Goal: Task Accomplishment & Management: Manage account settings

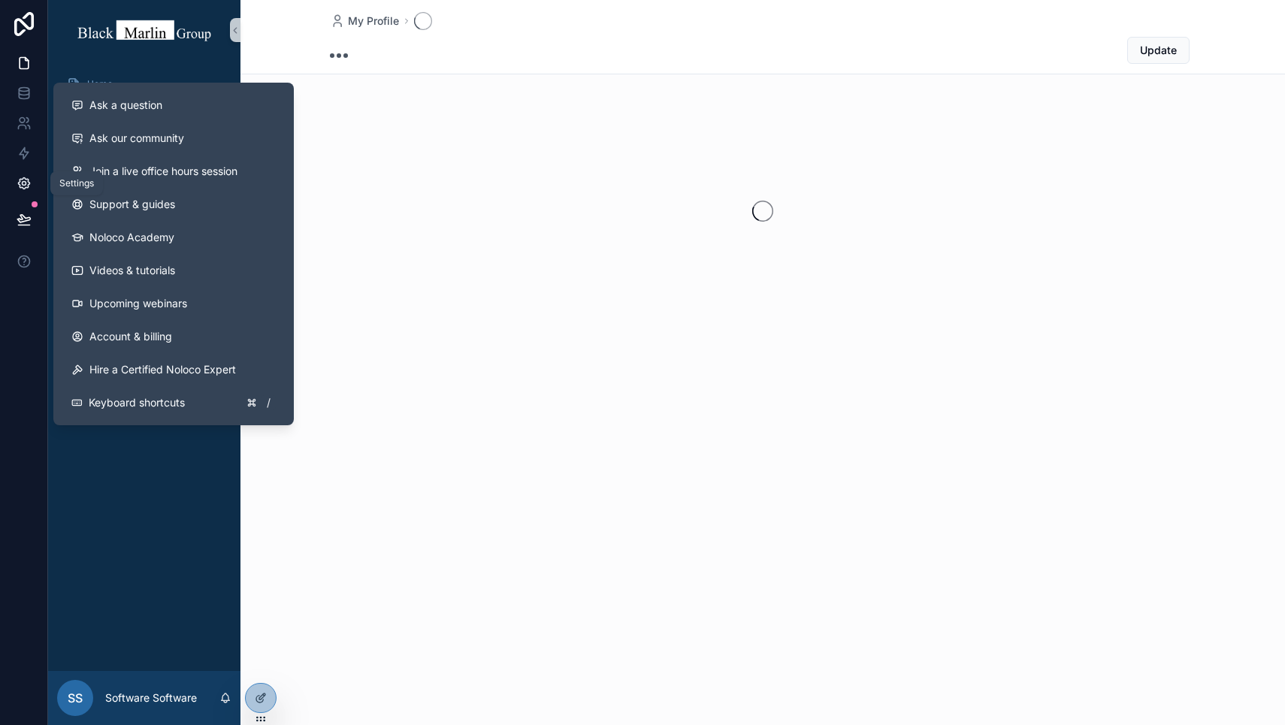
click at [24, 189] on icon at bounding box center [23, 183] width 11 height 11
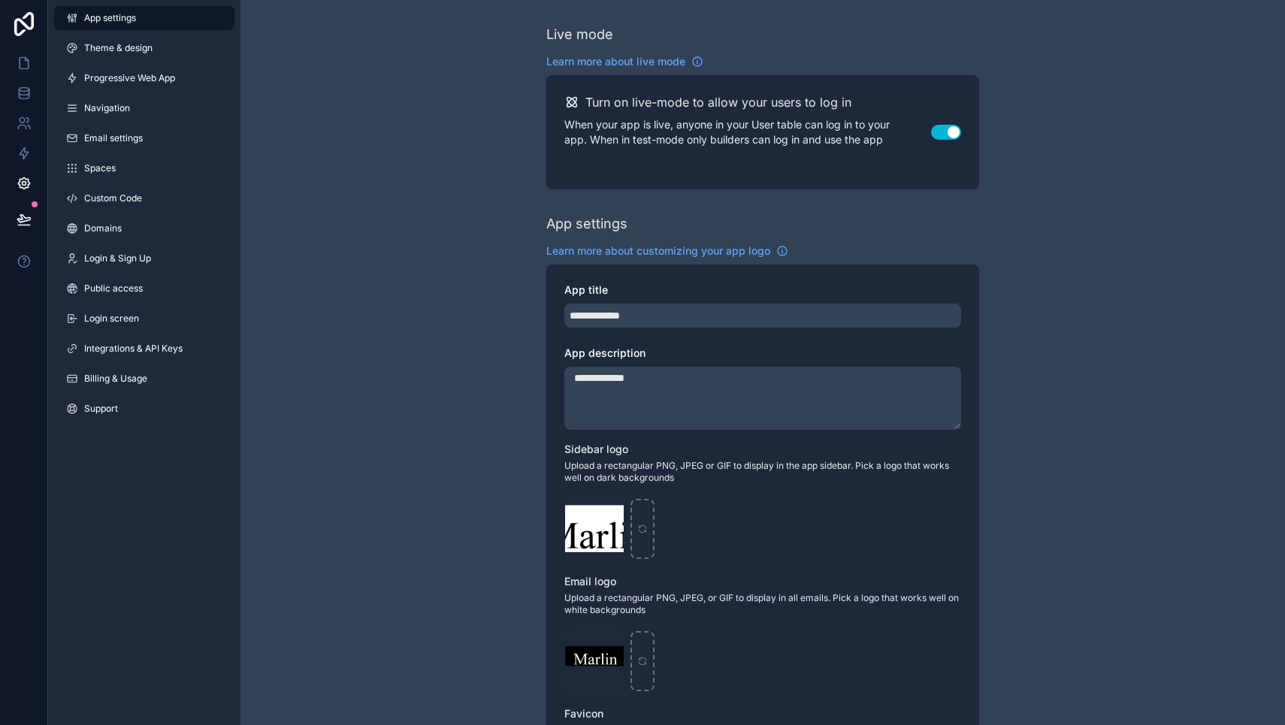
click at [150, 392] on div "App settings Theme & design Progressive Web App Navigation Email settings Space…" at bounding box center [144, 216] width 192 height 433
click at [149, 374] on link "Billing & Usage" at bounding box center [144, 379] width 180 height 24
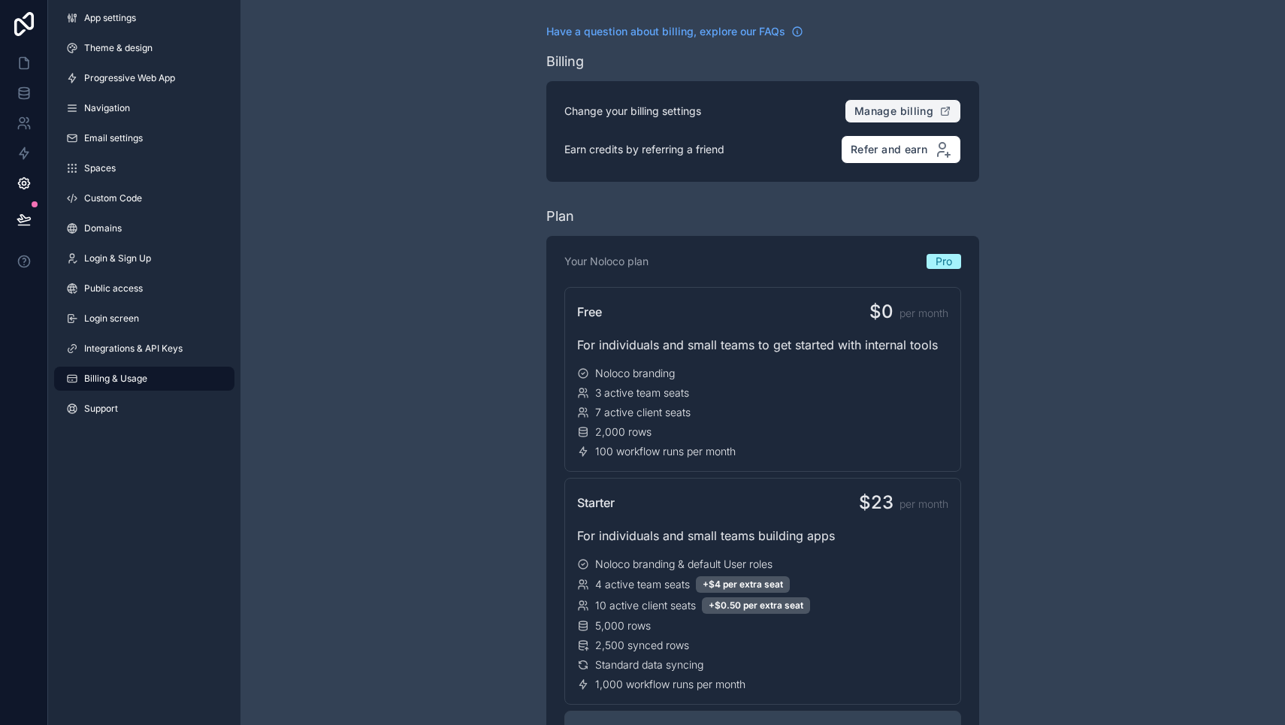
click at [921, 110] on span "Manage billing" at bounding box center [894, 111] width 79 height 14
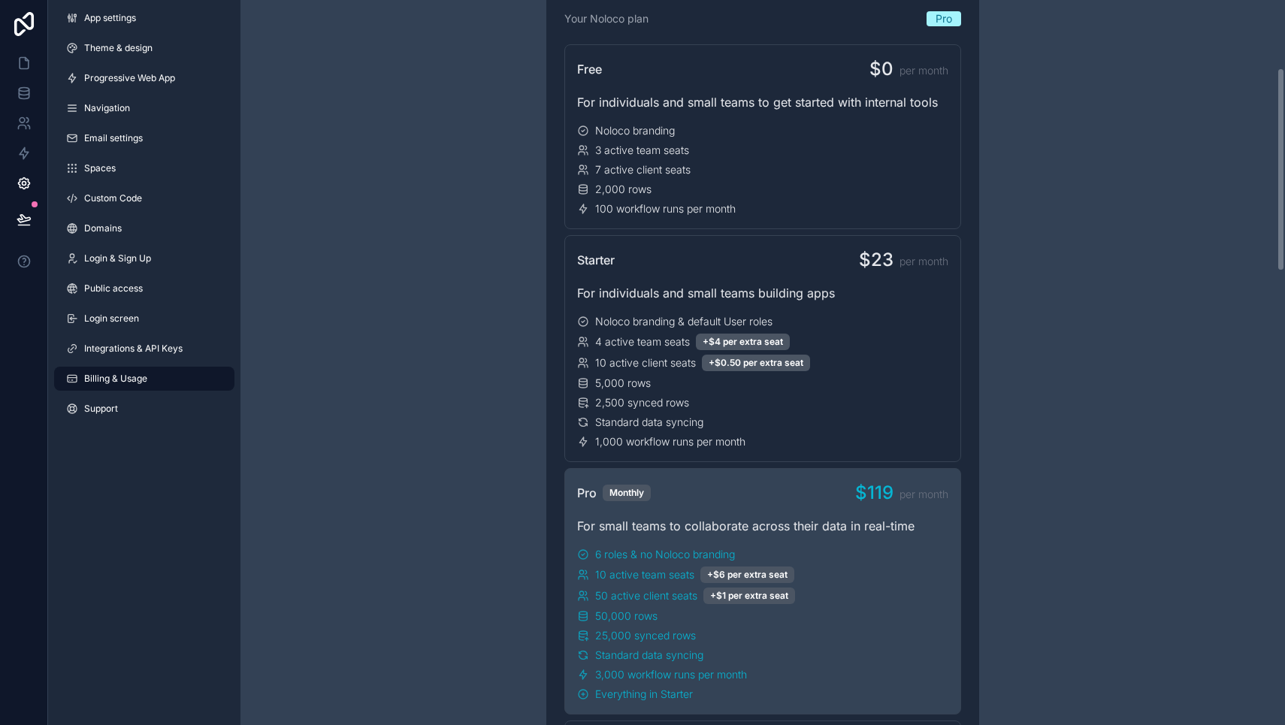
scroll to position [242, 0]
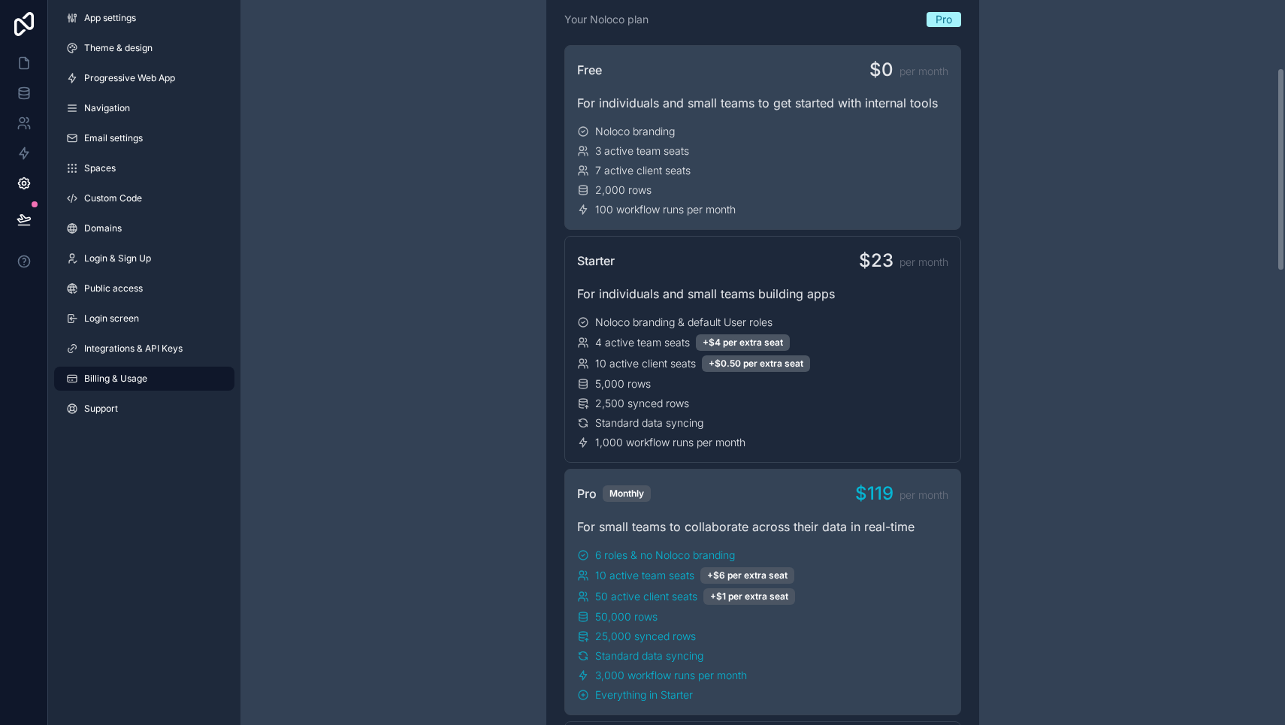
click at [883, 116] on div "Free $0 per month For individuals and small teams to get started with internal …" at bounding box center [762, 137] width 397 height 185
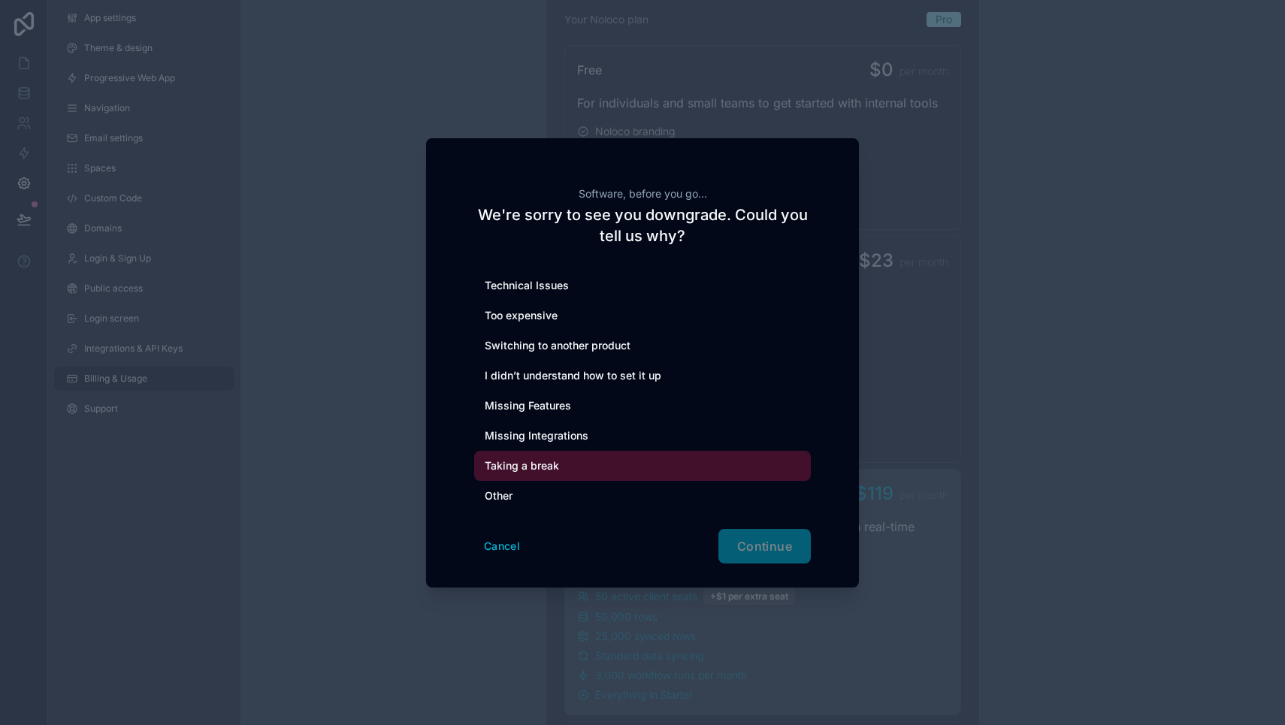
click at [665, 470] on div "Taking a break" at bounding box center [642, 466] width 337 height 30
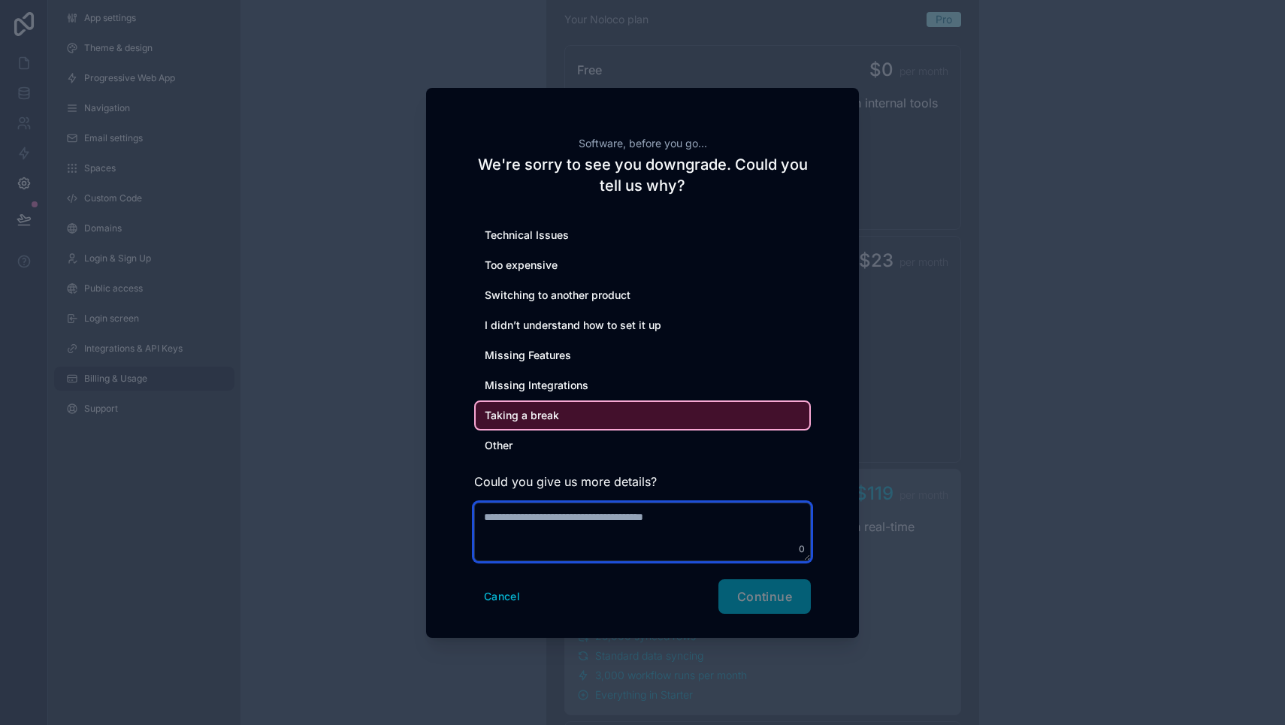
click at [721, 528] on textarea at bounding box center [642, 532] width 337 height 59
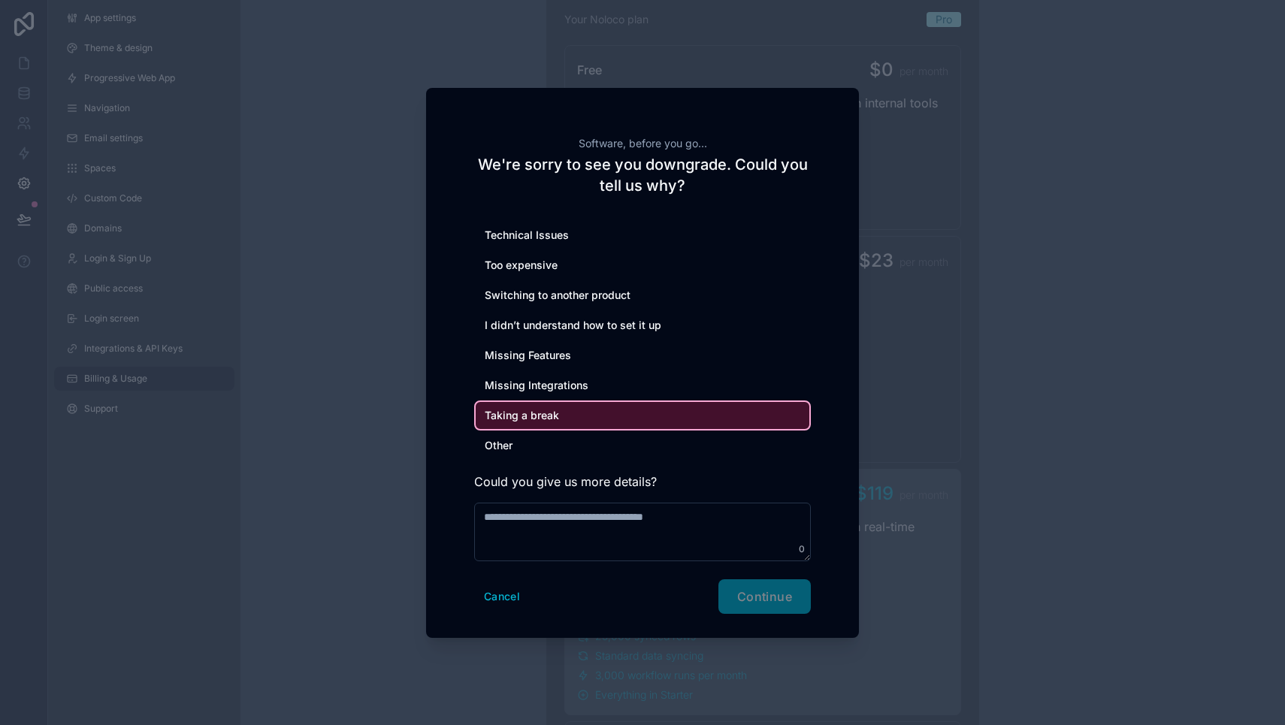
click at [749, 597] on div "Cancel Continue" at bounding box center [642, 596] width 337 height 35
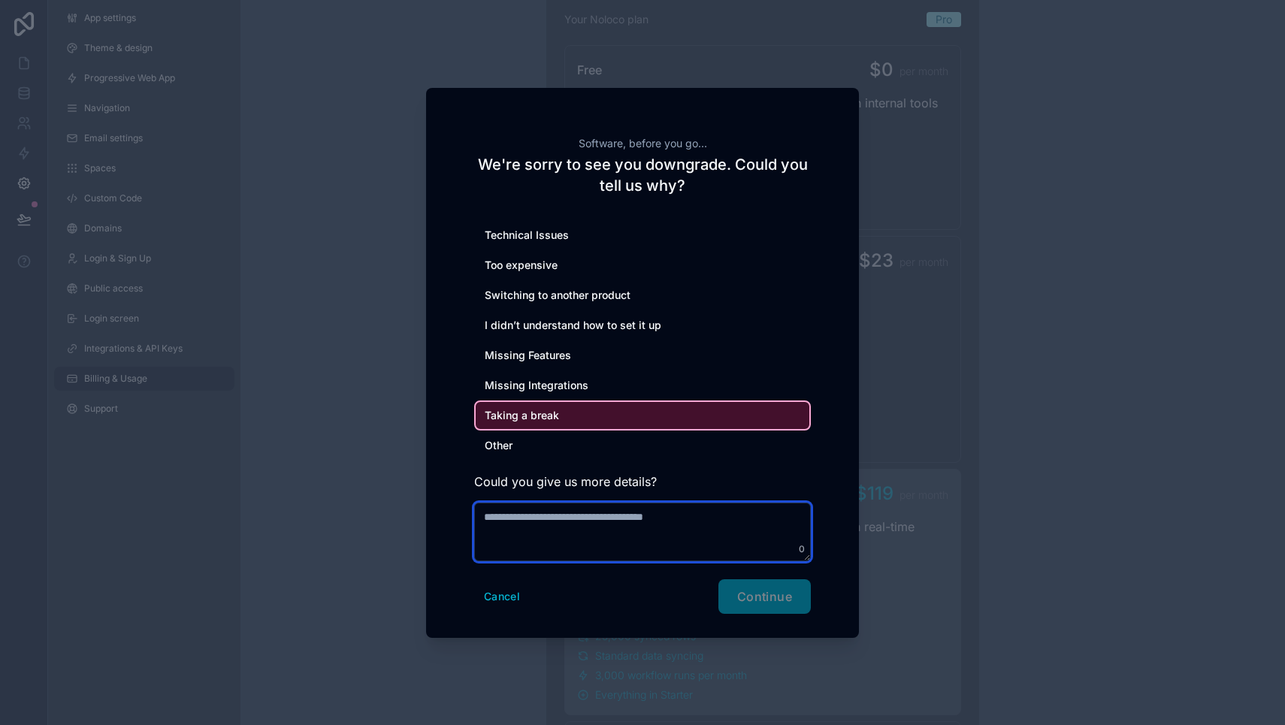
click at [754, 525] on textarea at bounding box center [642, 532] width 337 height 59
type textarea "*"
type textarea "**********"
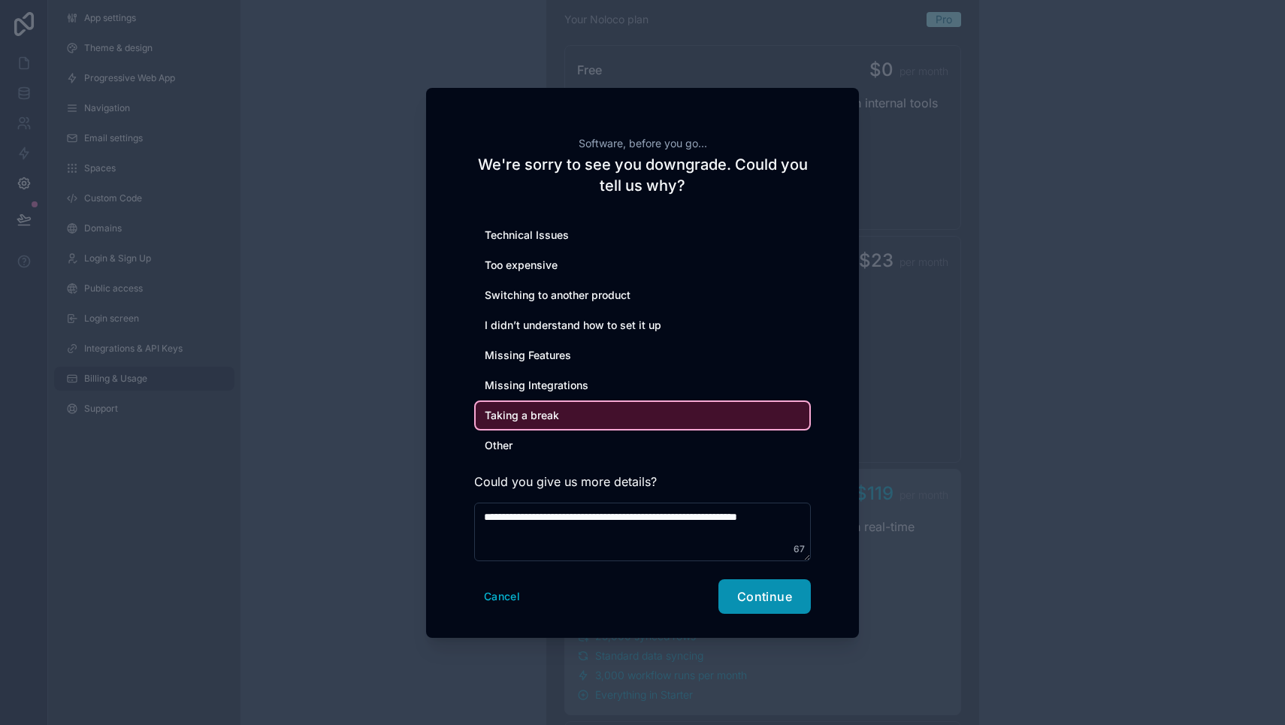
click at [775, 589] on span "Continue" at bounding box center [764, 596] width 55 height 15
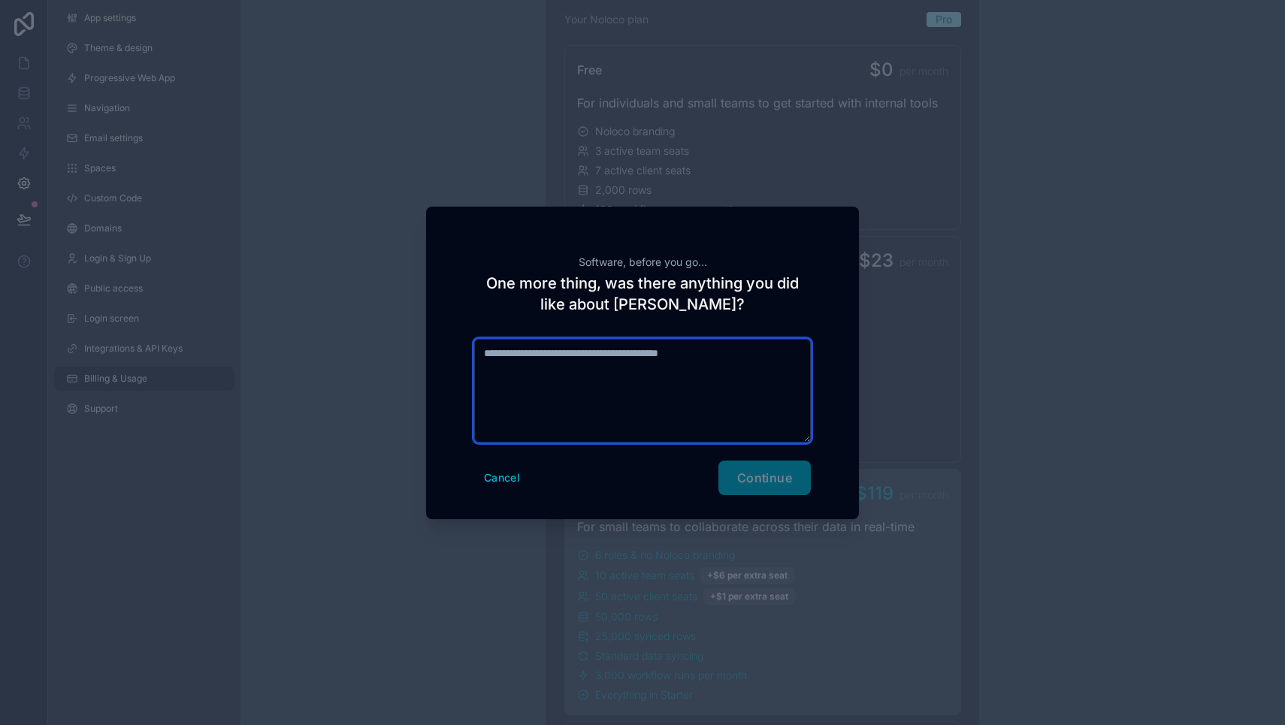
click at [750, 373] on textarea at bounding box center [642, 391] width 337 height 104
